Goal: Use online tool/utility: Utilize a website feature to perform a specific function

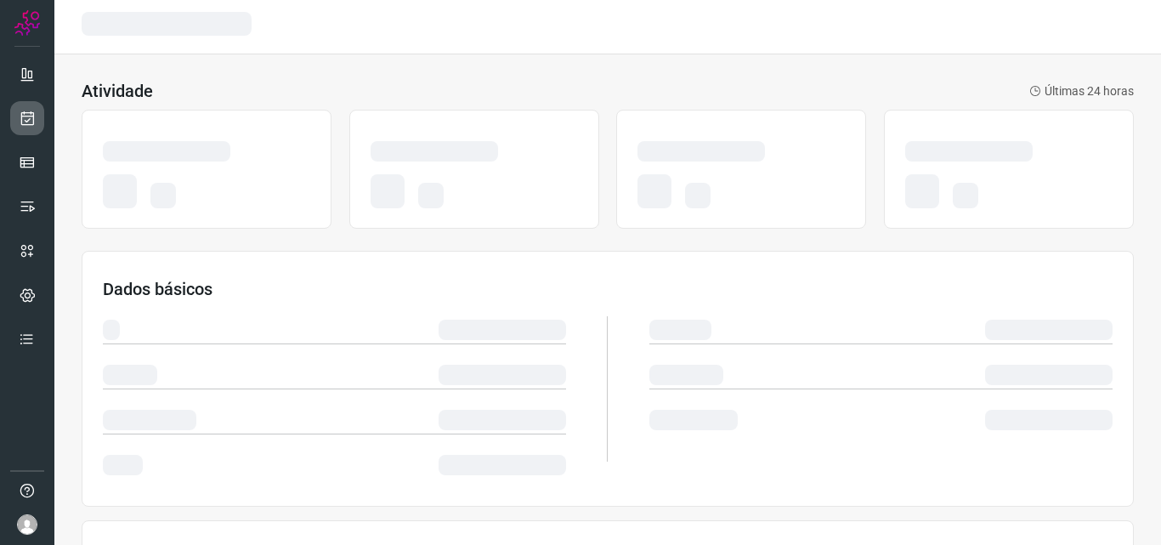
click at [20, 111] on icon at bounding box center [28, 118] width 18 height 17
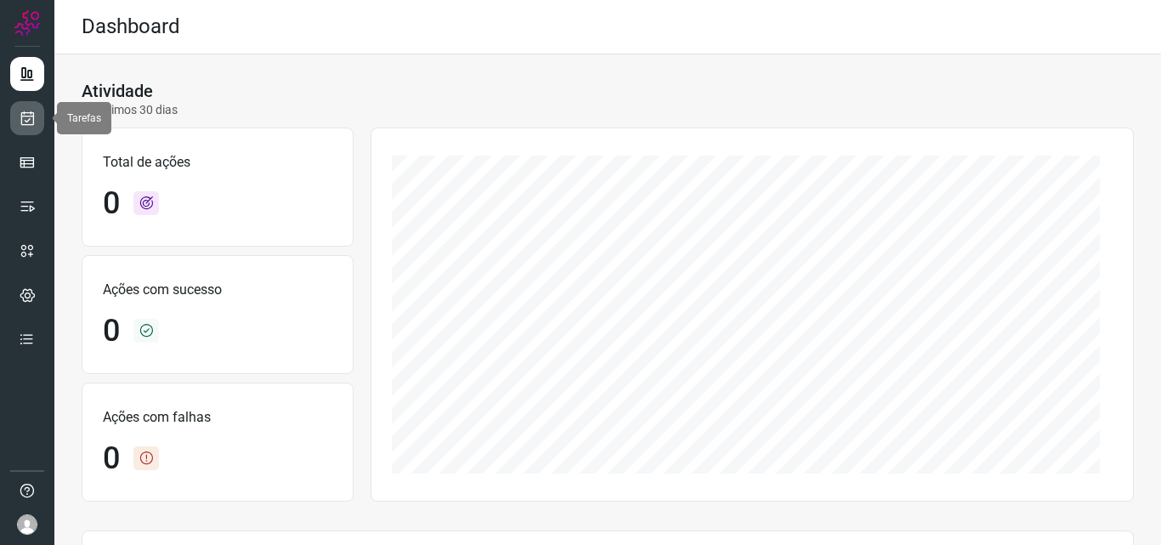
click at [17, 107] on link at bounding box center [27, 118] width 34 height 34
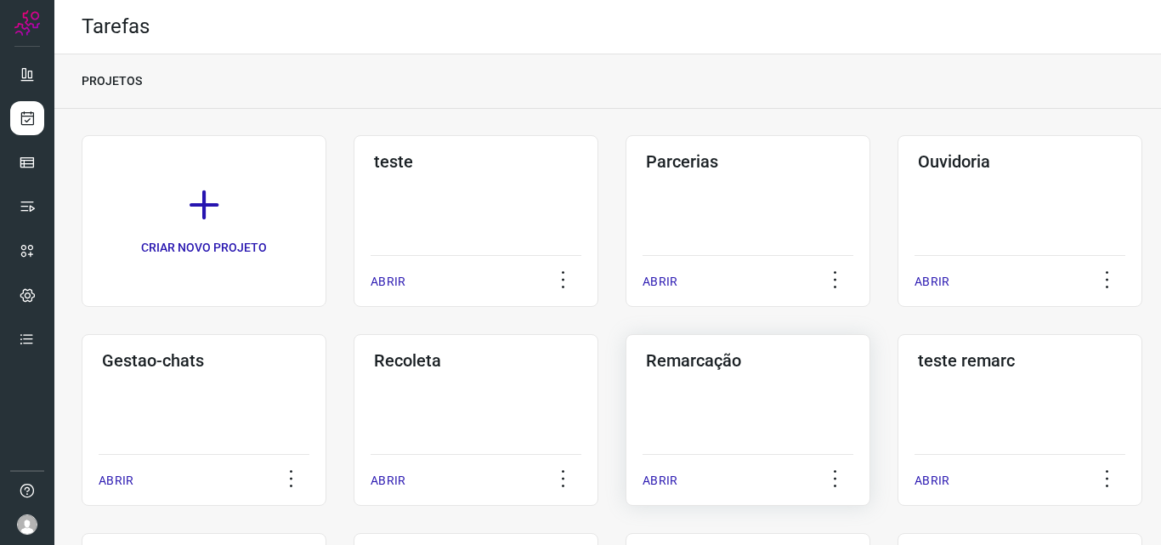
click at [773, 431] on div "Remarcação ABRIR" at bounding box center [748, 420] width 245 height 172
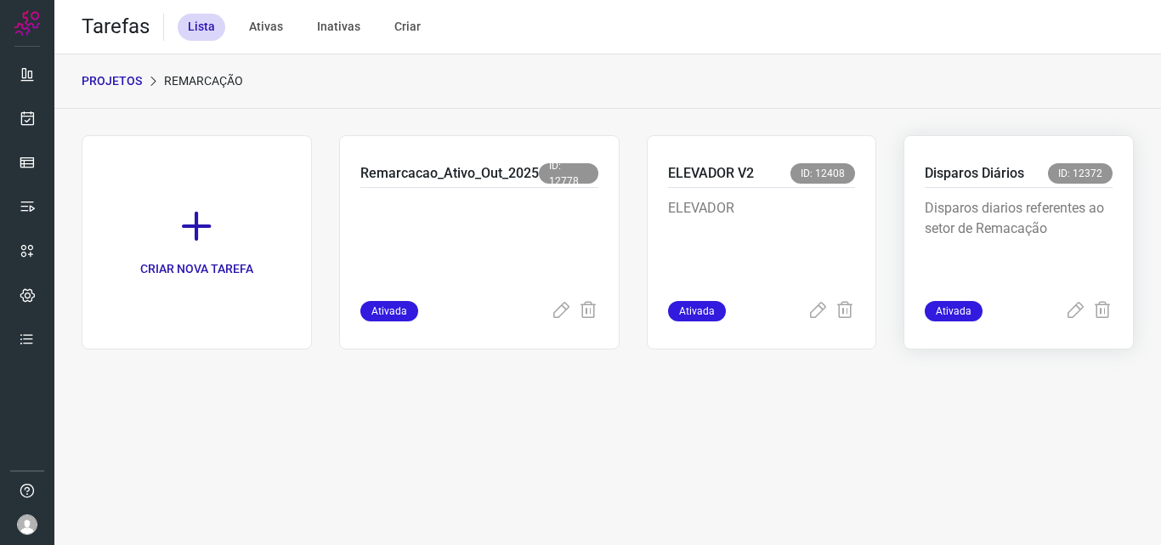
click at [990, 238] on p "Disparos diarios referentes ao setor de Remacação" at bounding box center [1019, 240] width 188 height 85
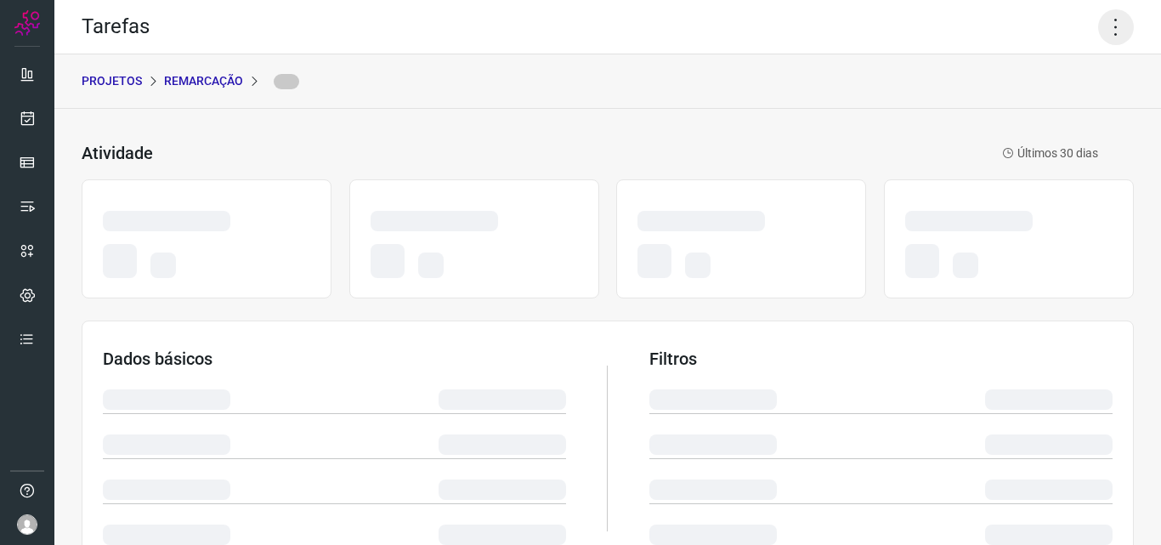
click at [1099, 26] on icon at bounding box center [1116, 27] width 36 height 36
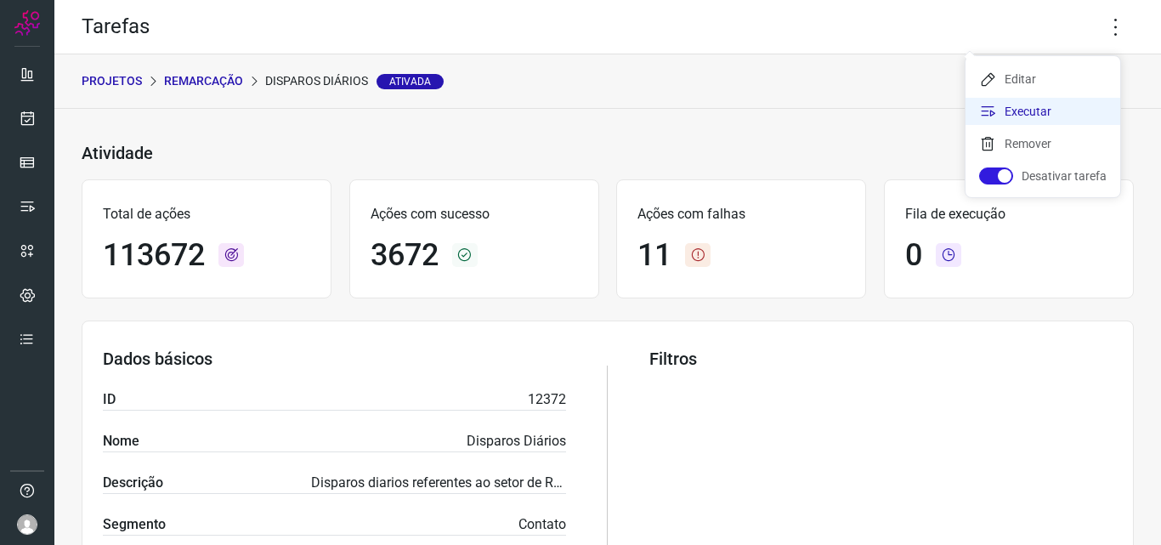
click at [1064, 105] on li "Executar" at bounding box center [1043, 111] width 155 height 27
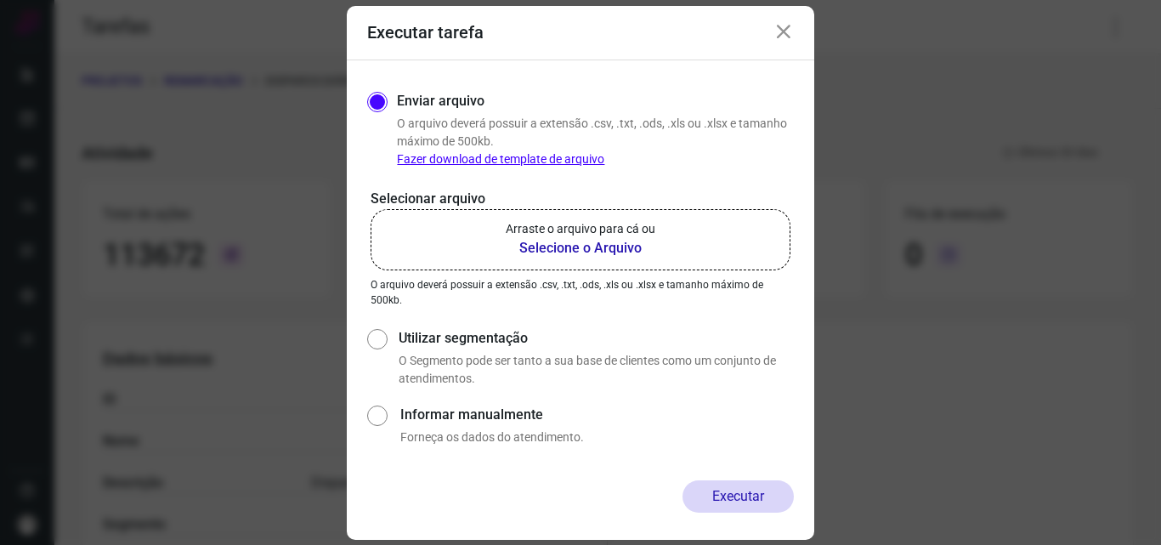
click at [680, 242] on label "Arraste o arquivo para cá ou Selecione o Arquivo" at bounding box center [581, 239] width 420 height 61
click at [0, 0] on input "Arraste o arquivo para cá ou Selecione o Arquivo" at bounding box center [0, 0] width 0 height 0
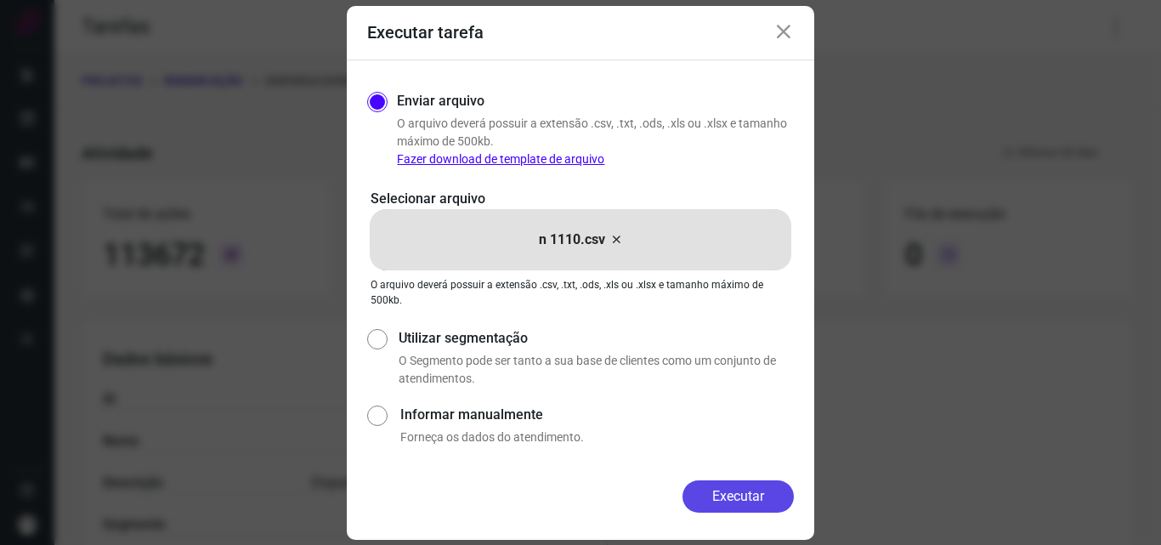
click at [786, 499] on button "Executar" at bounding box center [738, 496] width 111 height 32
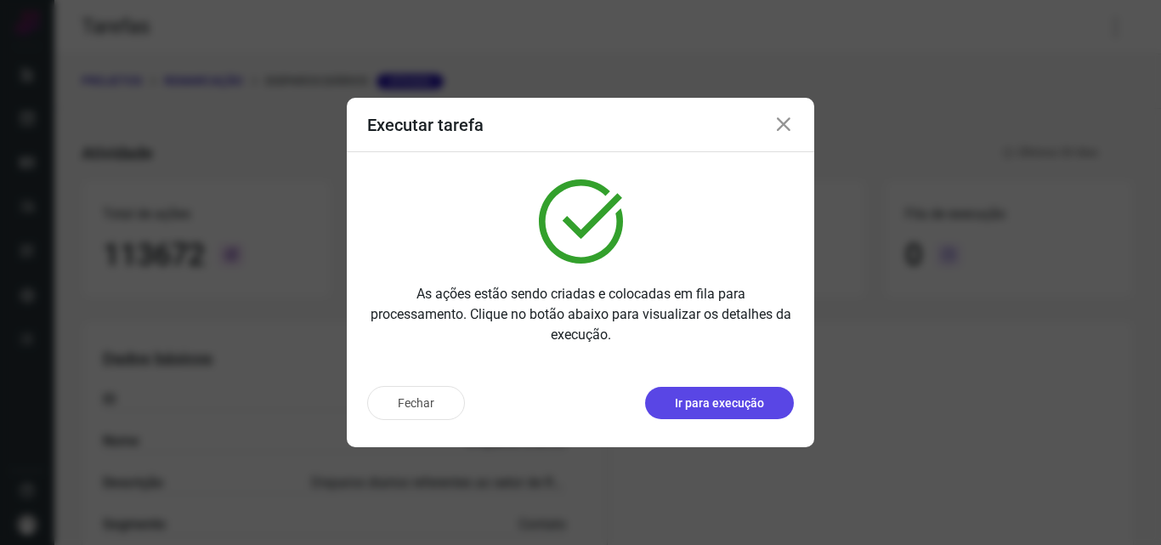
click at [758, 411] on p "Ir para execução" at bounding box center [719, 403] width 89 height 18
